Goal: Task Accomplishment & Management: Use online tool/utility

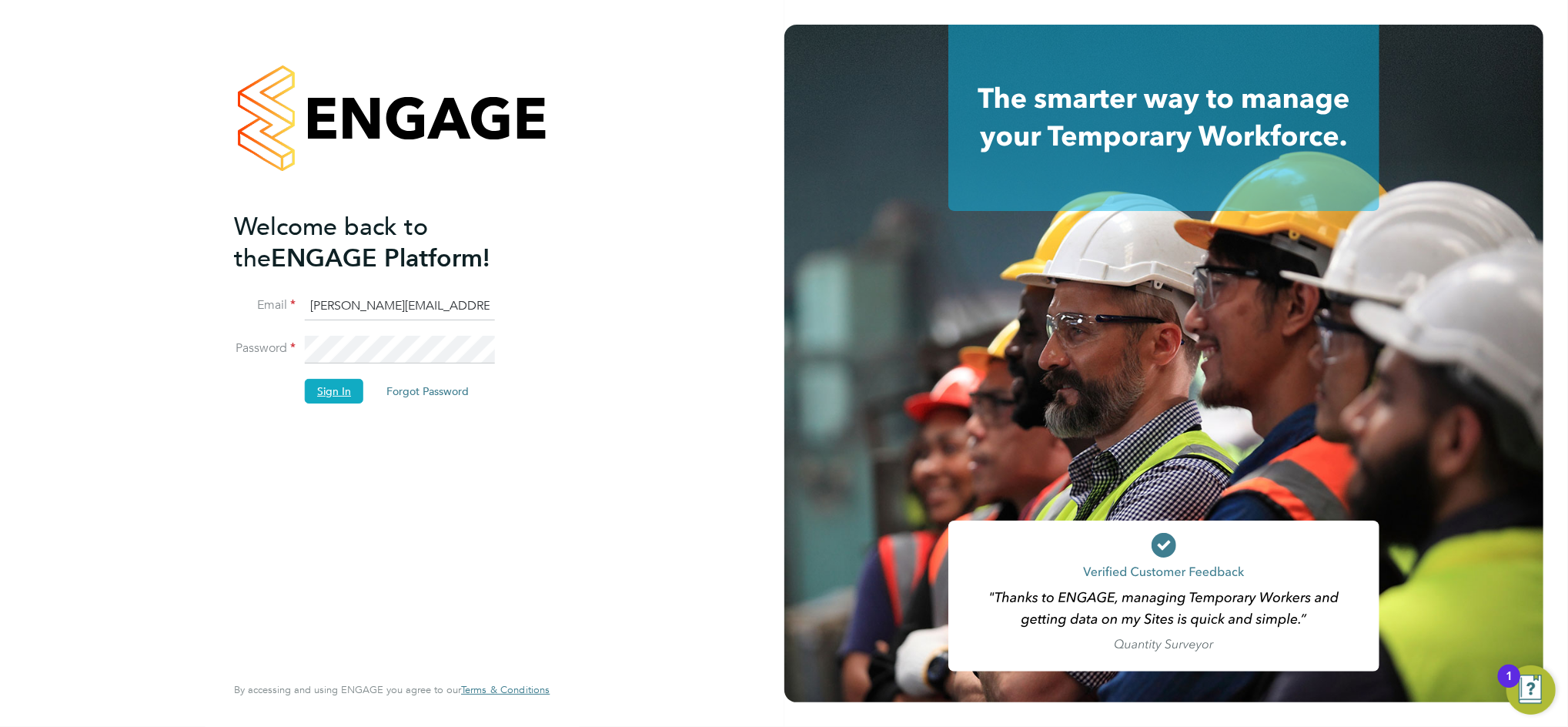
click at [337, 388] on button "Sign In" at bounding box center [334, 391] width 59 height 25
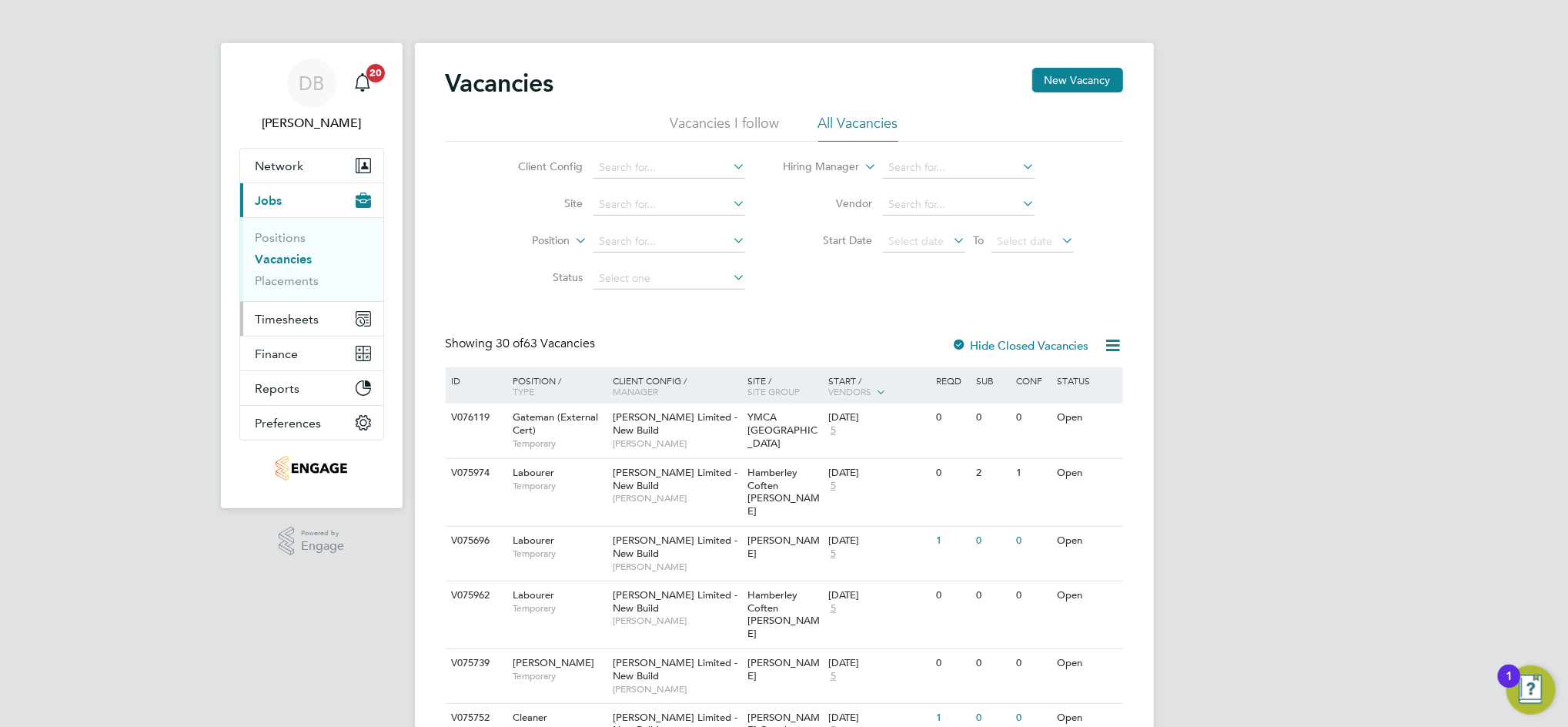
click at [298, 324] on span "Timesheets" at bounding box center [287, 319] width 64 height 15
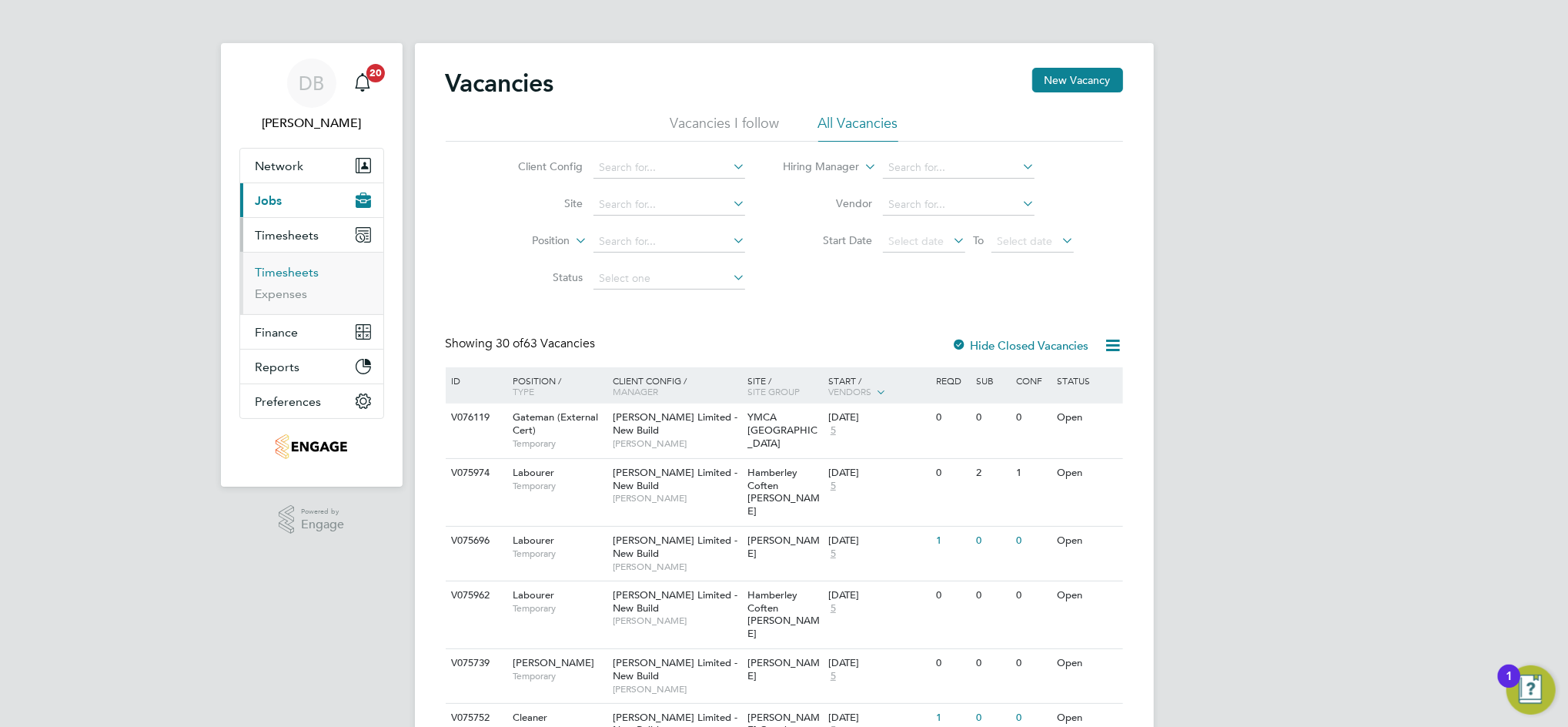
click at [289, 271] on link "Timesheets" at bounding box center [287, 272] width 64 height 15
